Goal: Information Seeking & Learning: Learn about a topic

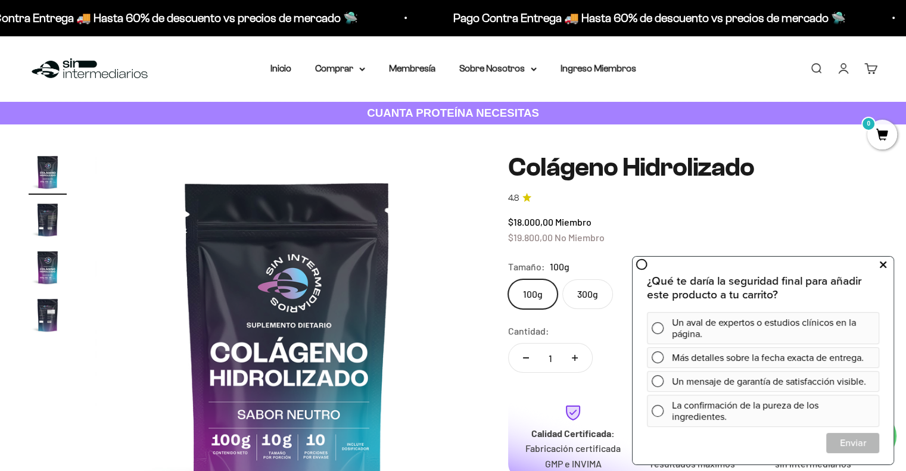
click at [884, 261] on icon at bounding box center [883, 264] width 7 height 15
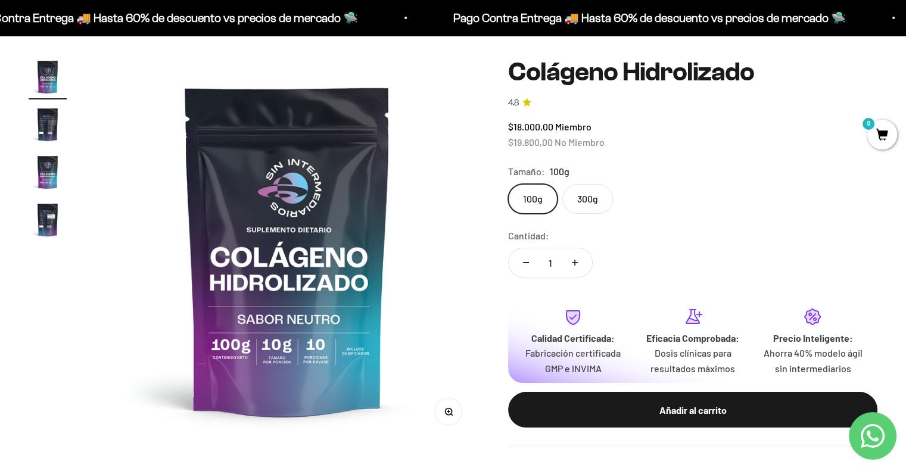
scroll to position [507, 0]
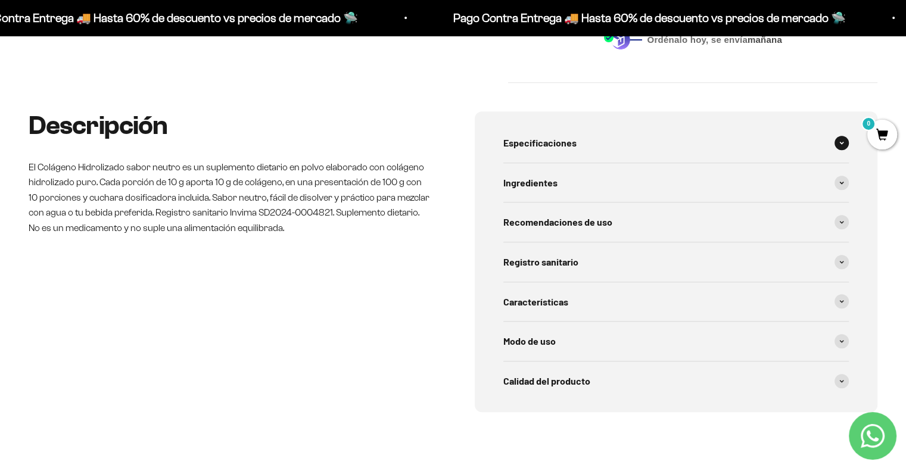
click at [613, 150] on div "Especificaciones" at bounding box center [676, 142] width 346 height 39
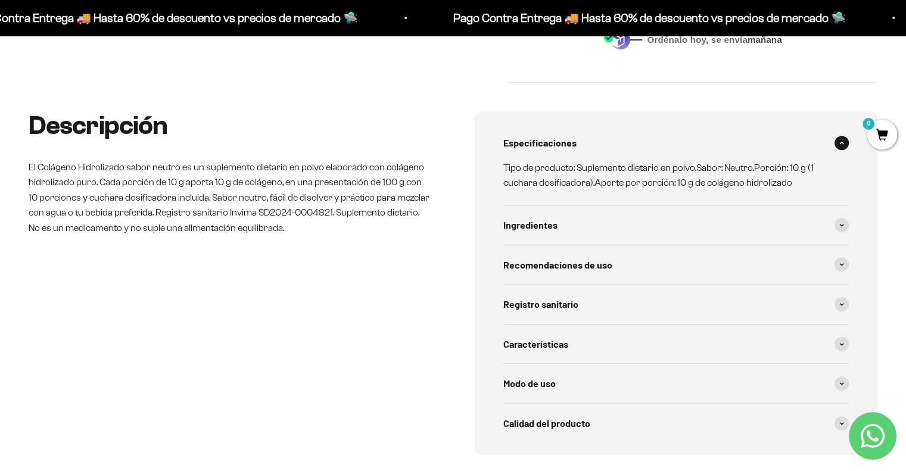
click at [613, 150] on div "Especificaciones" at bounding box center [676, 142] width 346 height 39
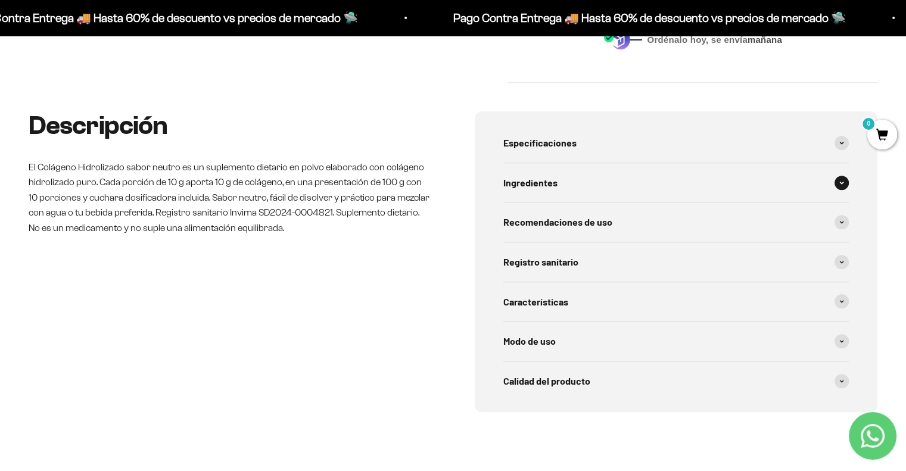
click at [602, 193] on div "Ingredientes" at bounding box center [676, 182] width 346 height 39
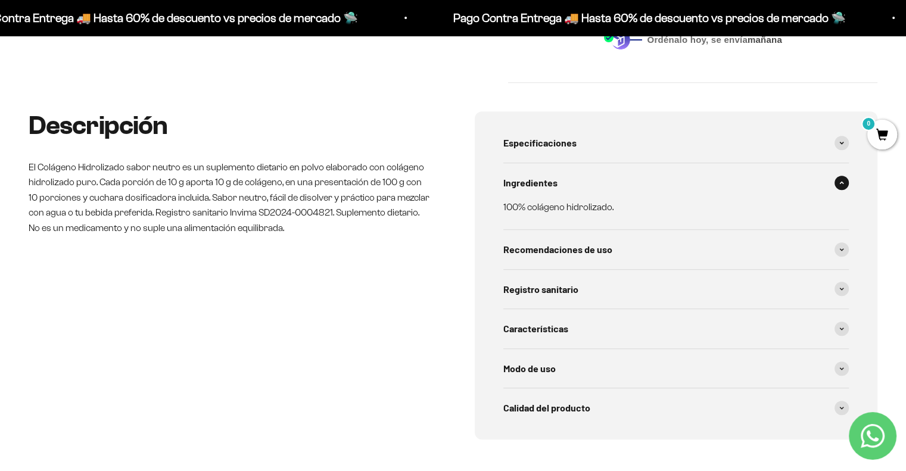
click at [602, 193] on div "Ingredientes" at bounding box center [676, 182] width 346 height 39
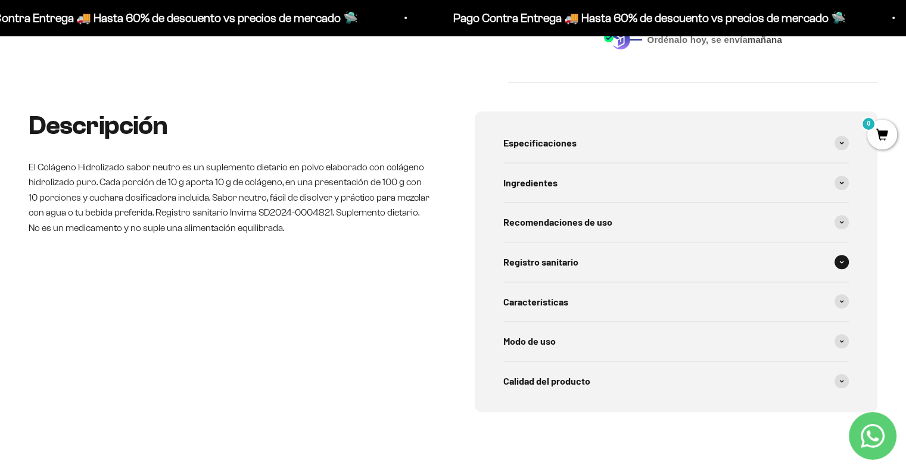
click at [600, 244] on div "Registro sanitario" at bounding box center [676, 261] width 346 height 39
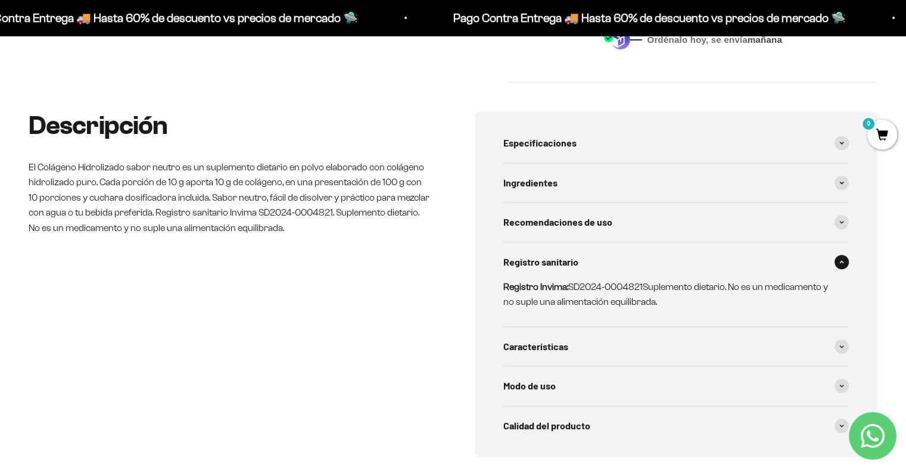
click at [600, 244] on div "Registro sanitario" at bounding box center [676, 261] width 346 height 39
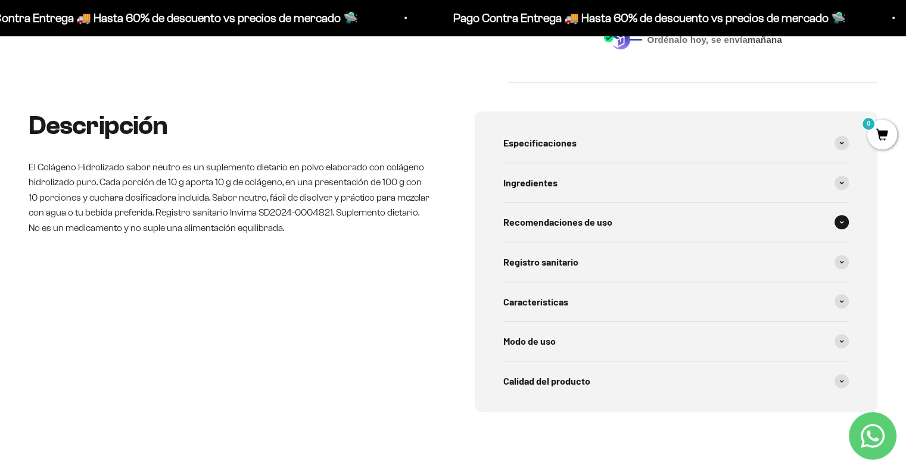
click at [593, 222] on span "Recomendaciones de uso" at bounding box center [557, 221] width 109 height 15
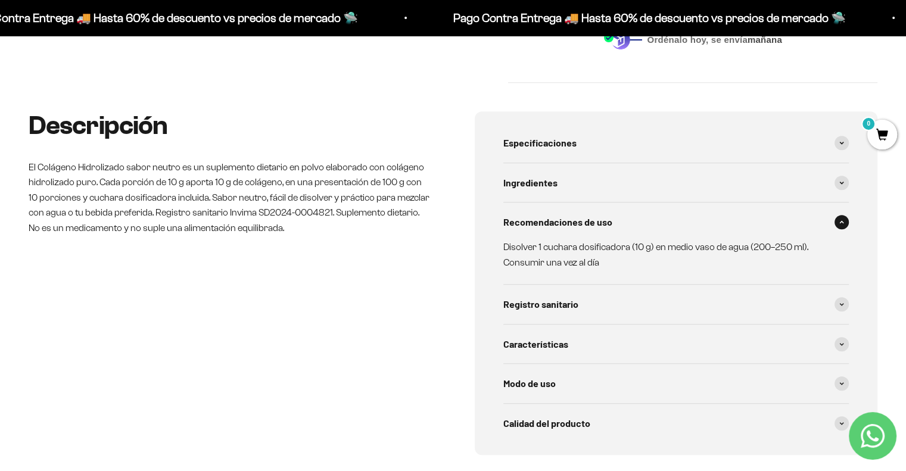
click at [593, 222] on span "Recomendaciones de uso" at bounding box center [557, 221] width 109 height 15
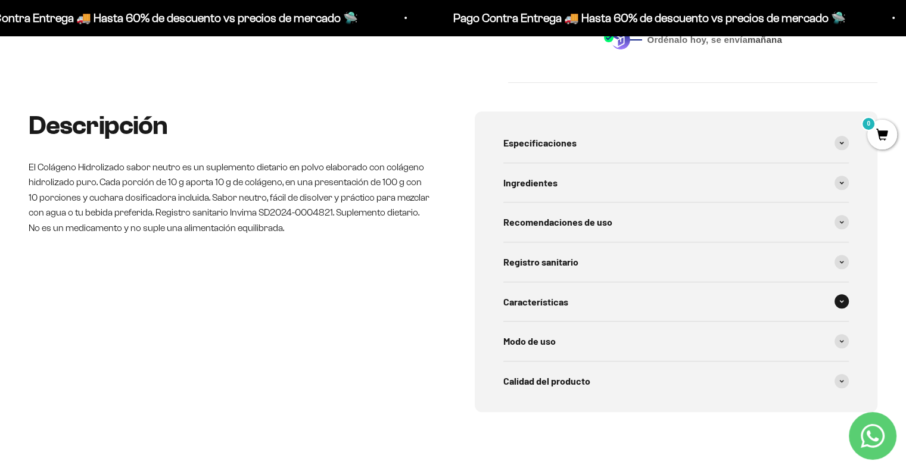
click at [596, 292] on div "Características" at bounding box center [676, 301] width 346 height 39
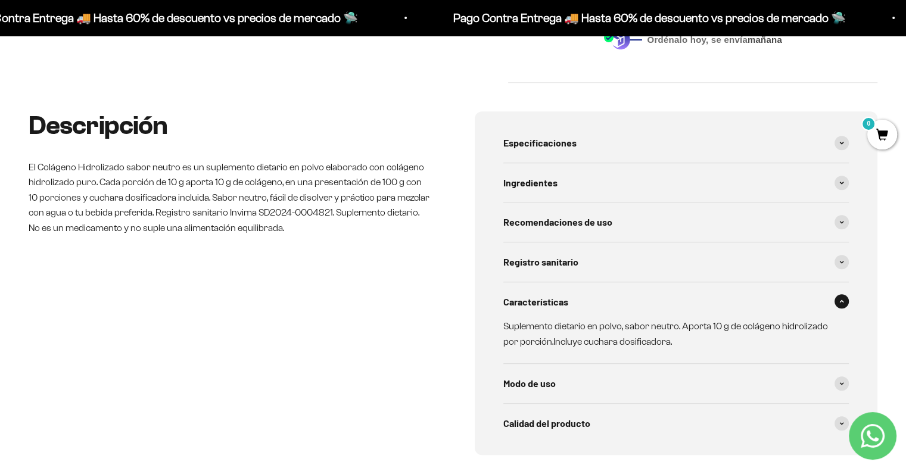
click at [596, 292] on div "Características" at bounding box center [676, 301] width 346 height 39
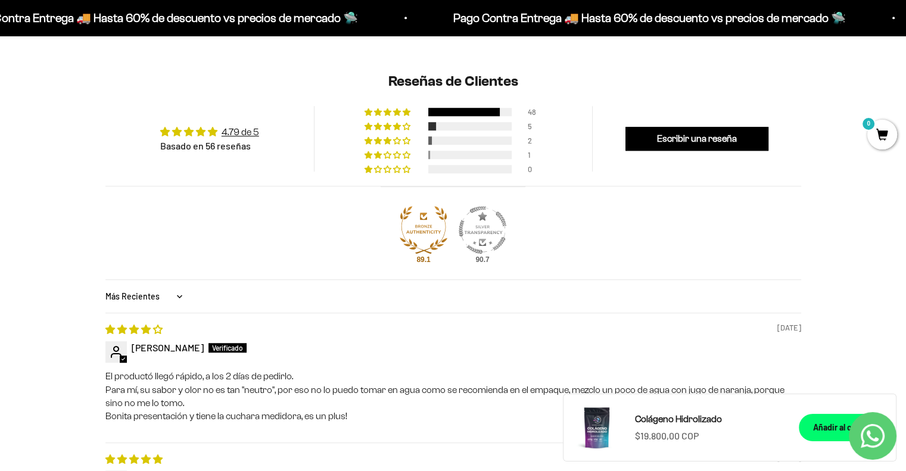
scroll to position [1332, 0]
